Goal: Find specific page/section

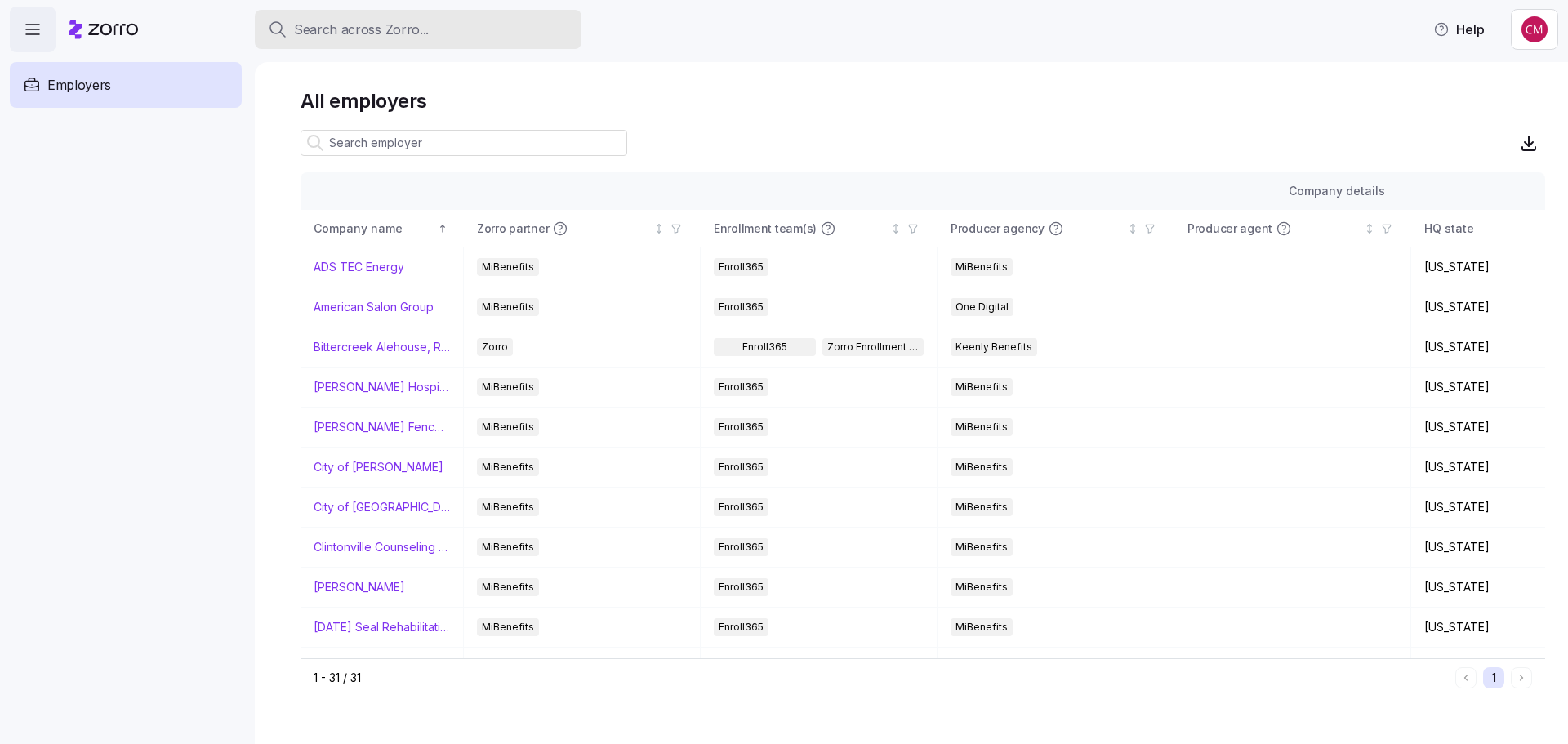
click at [386, 35] on span "Search across Zorro..." at bounding box center [361, 30] width 135 height 20
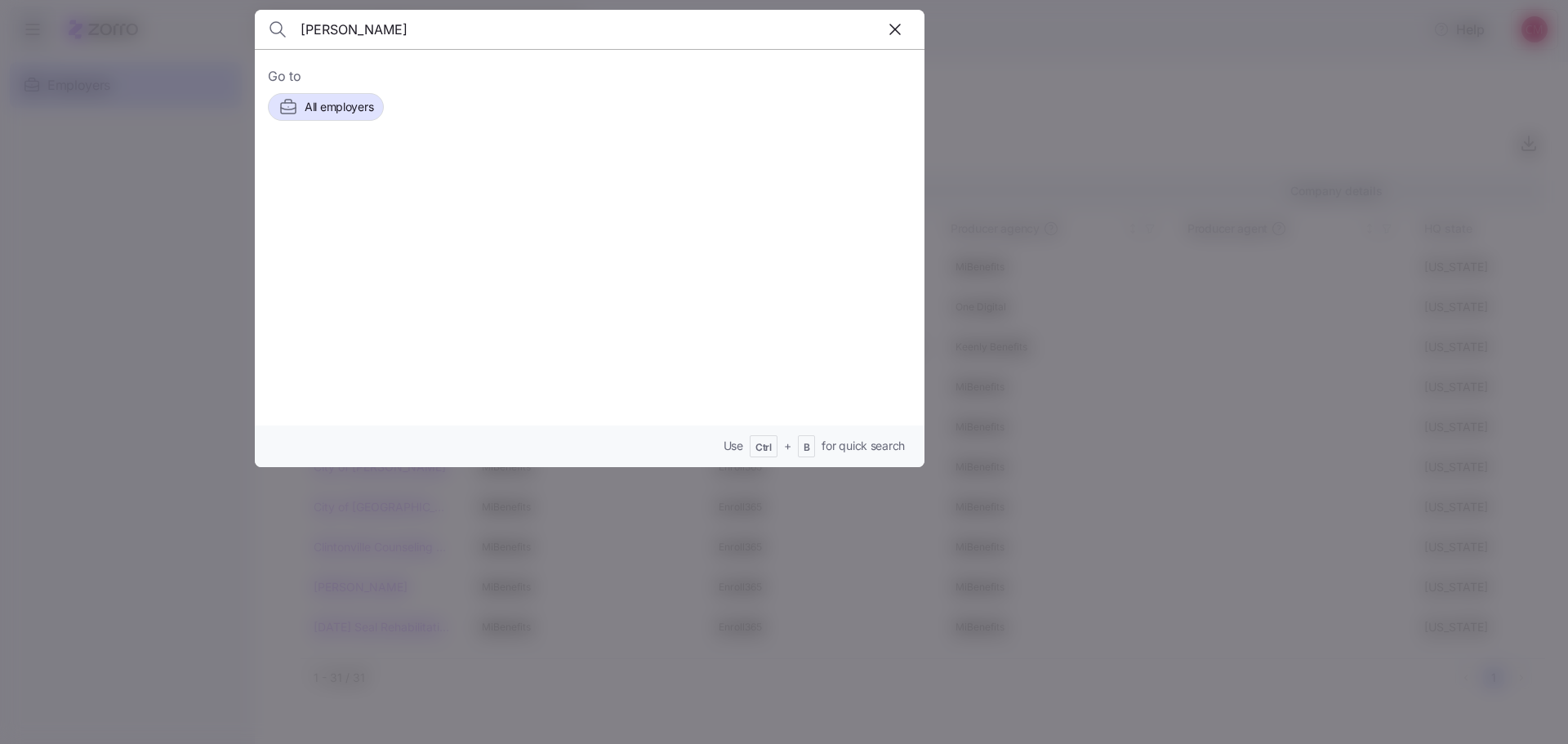
type input "[PERSON_NAME]"
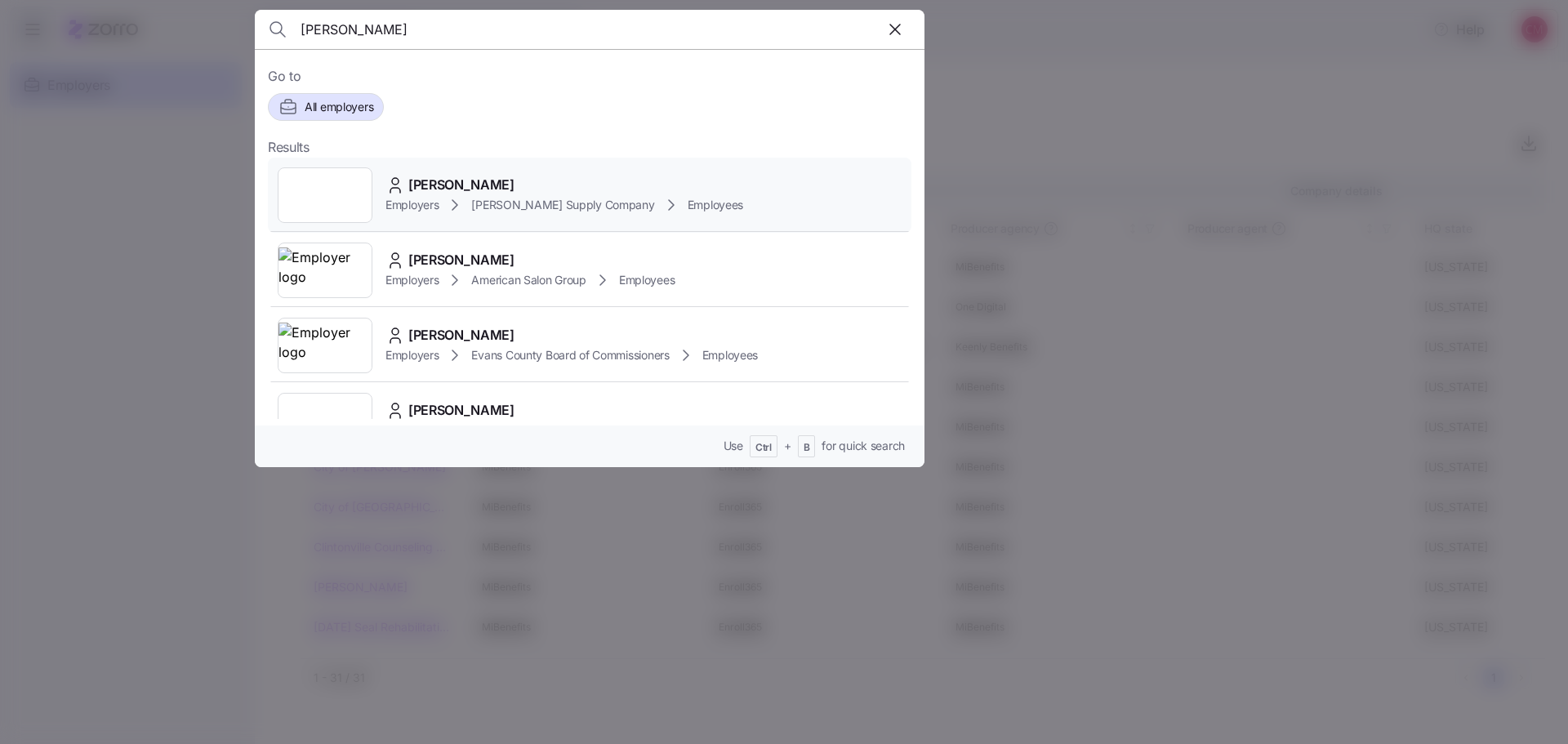
click at [322, 190] on div at bounding box center [324, 195] width 95 height 56
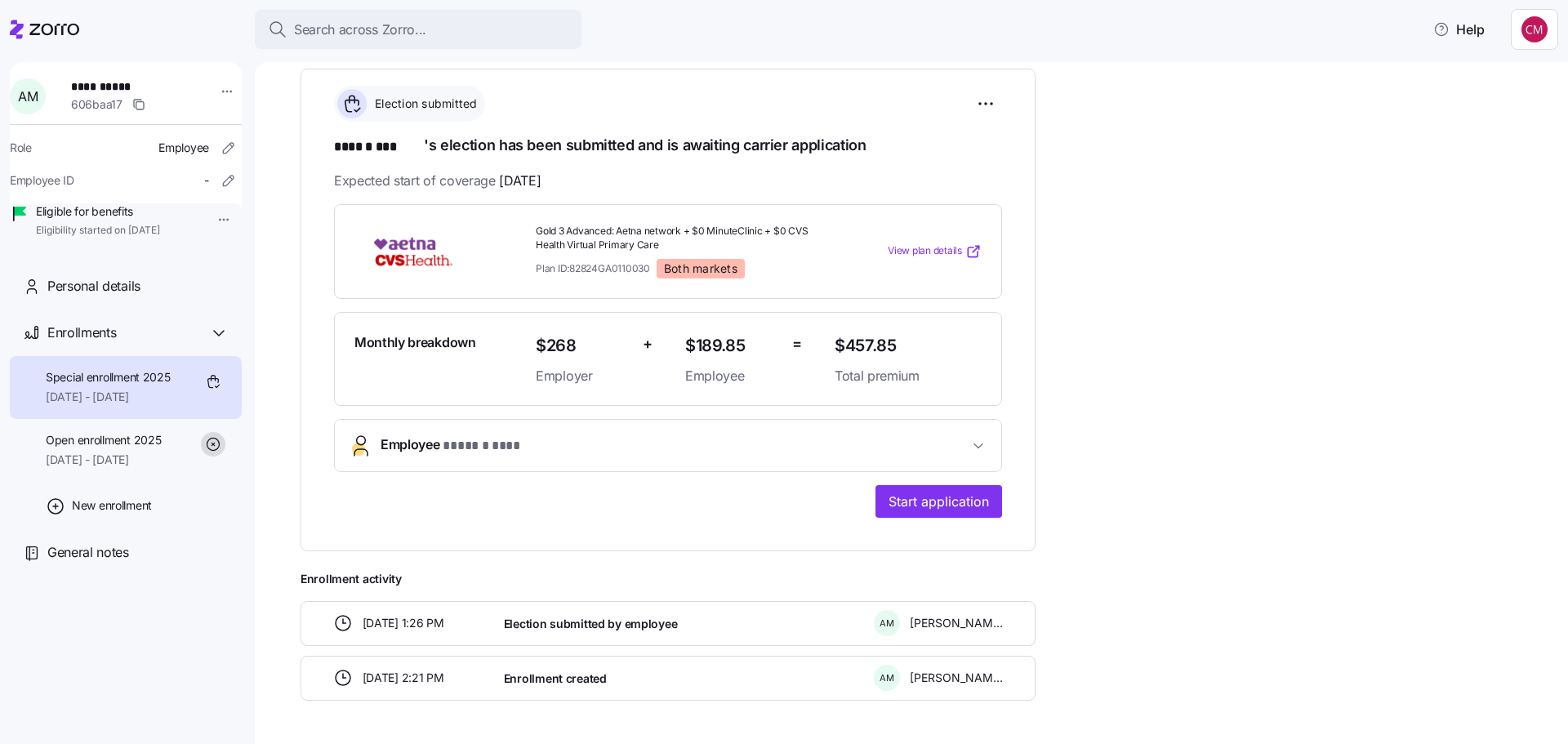
scroll to position [209, 0]
